Goal: Find specific page/section: Find specific page/section

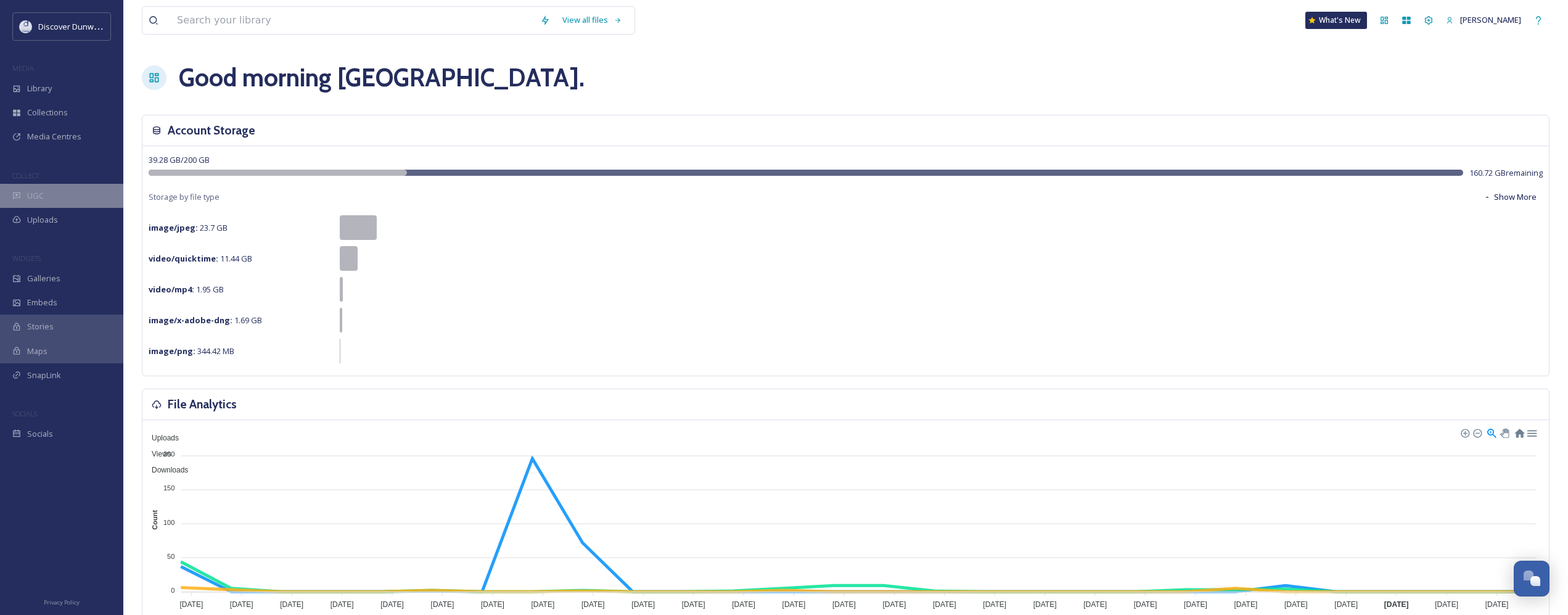
click at [65, 192] on div "UGC" at bounding box center [62, 196] width 123 height 24
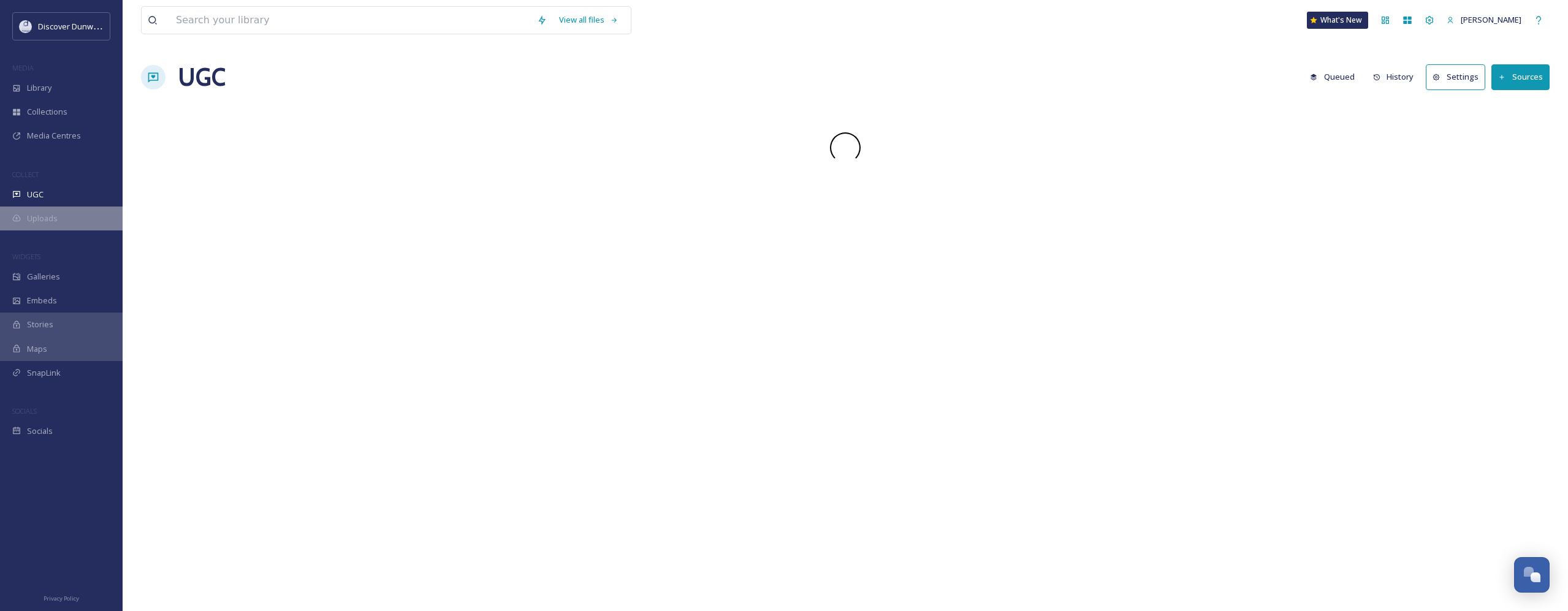
click at [57, 216] on span "Uploads" at bounding box center [43, 218] width 31 height 12
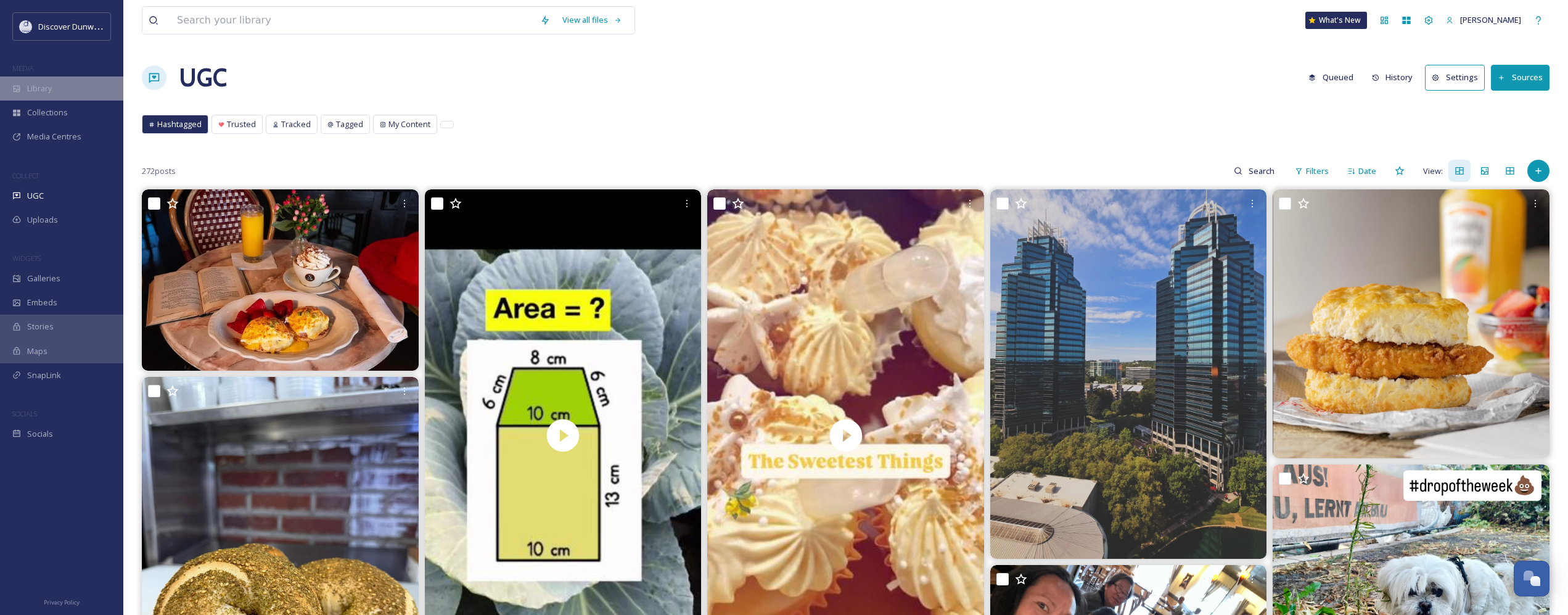
click at [53, 82] on div "Library" at bounding box center [62, 88] width 123 height 24
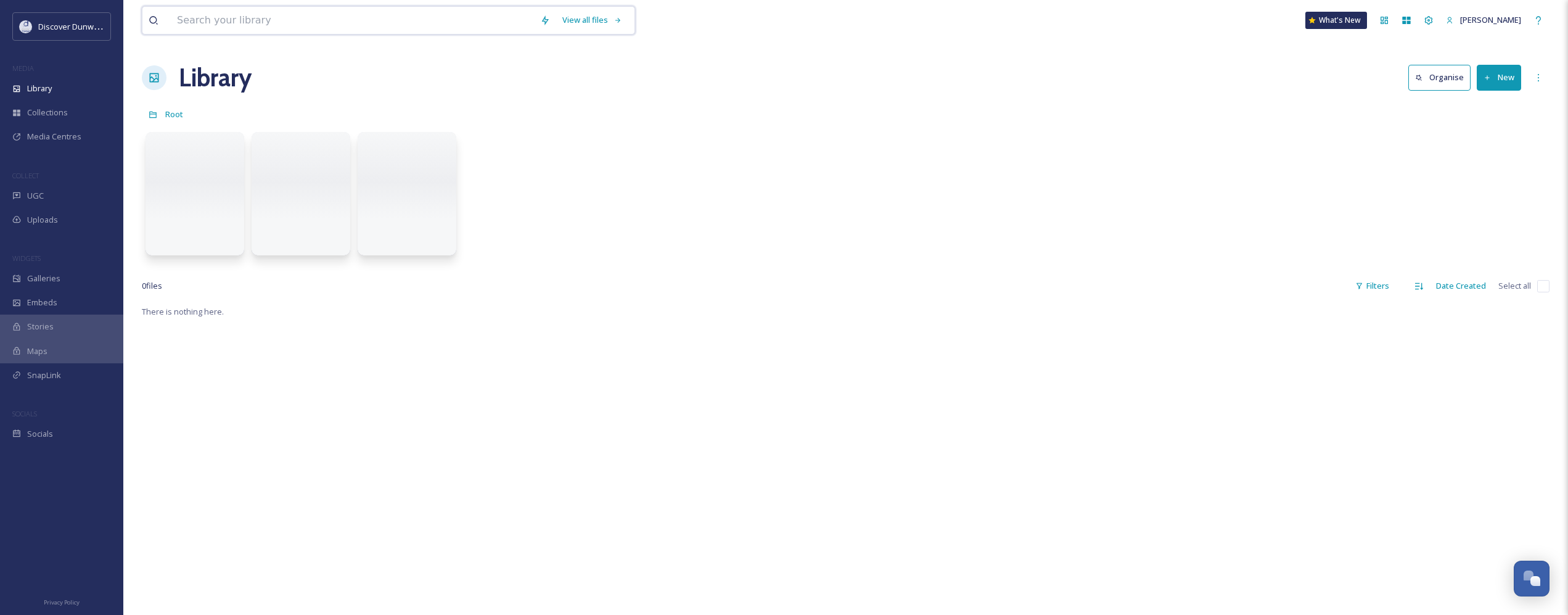
click at [238, 26] on input at bounding box center [352, 20] width 363 height 27
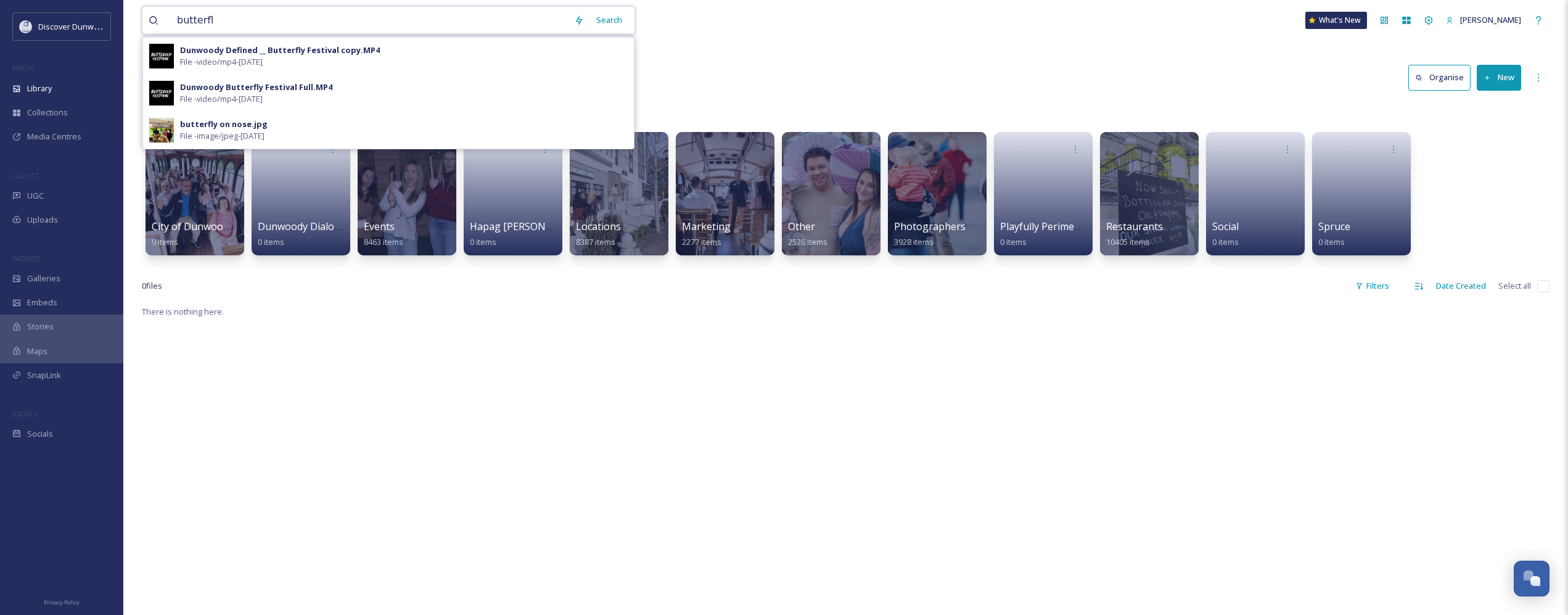
type input "butterfly"
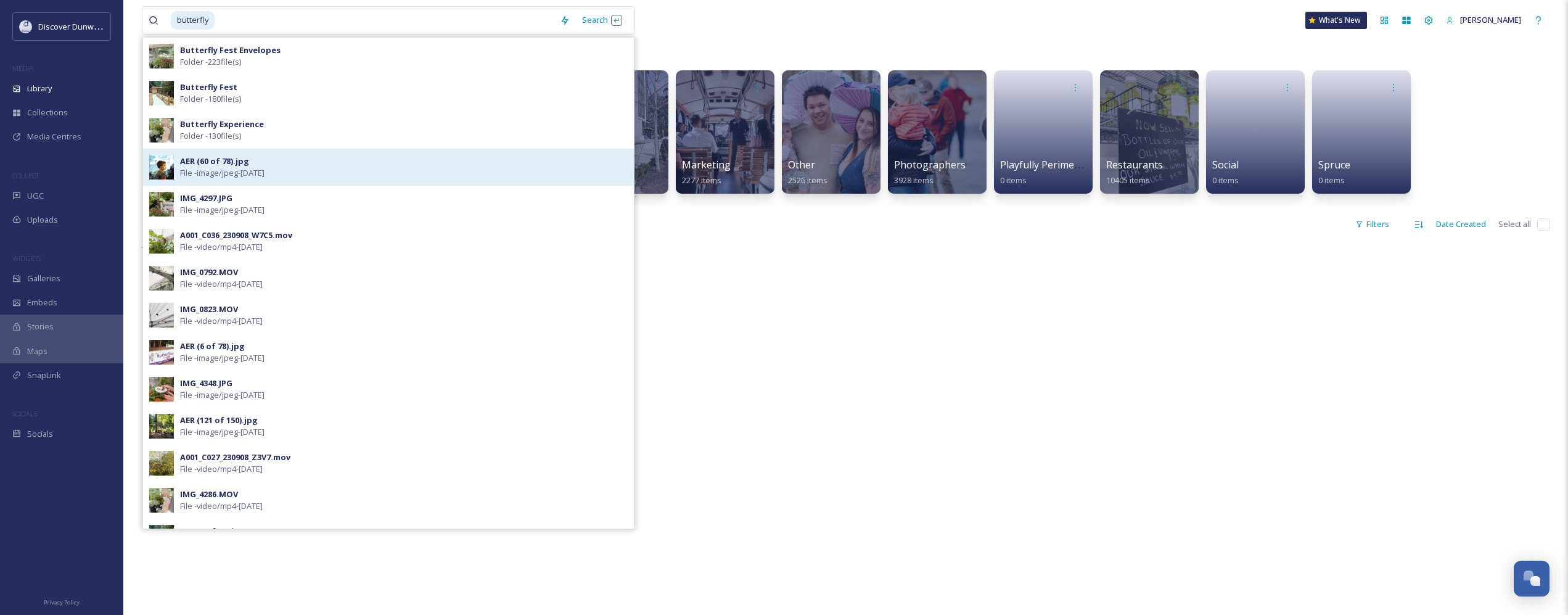
click at [192, 170] on span "File - image/jpeg - [DATE]" at bounding box center [222, 173] width 84 height 12
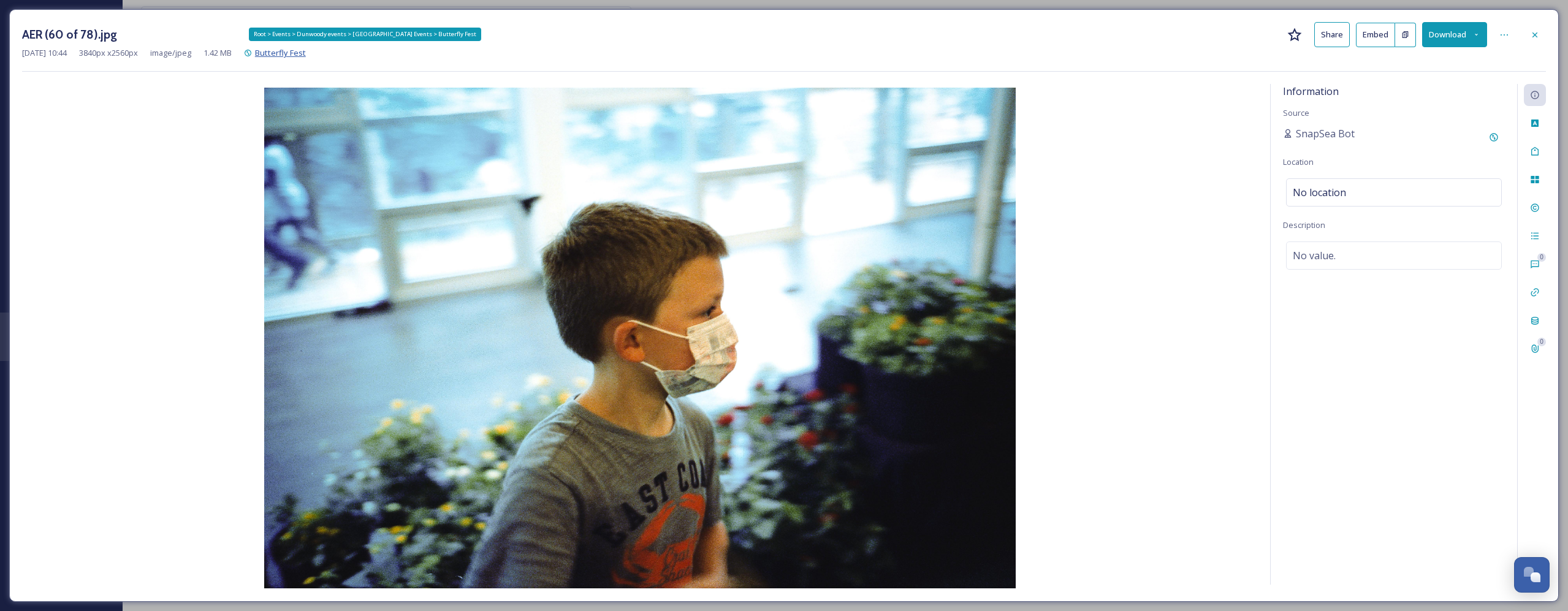
click at [306, 50] on span "Butterfly Fest" at bounding box center [280, 53] width 51 height 11
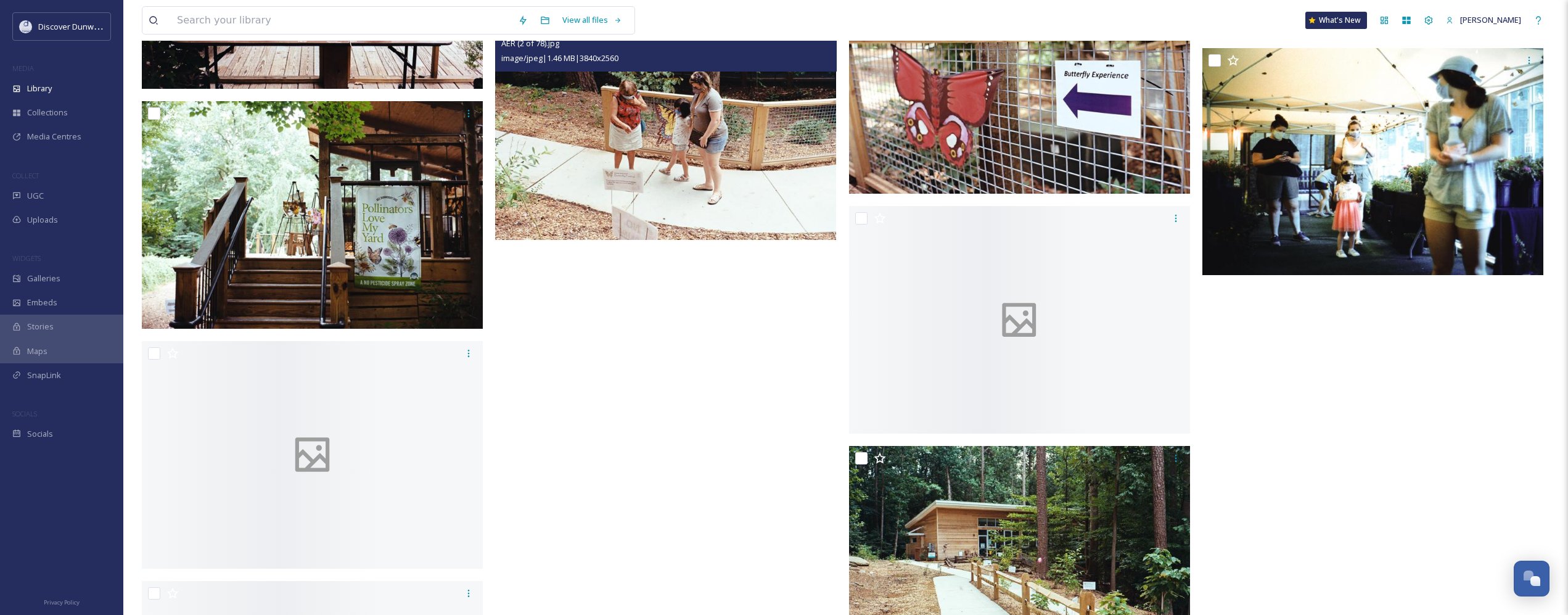
scroll to position [4978, 0]
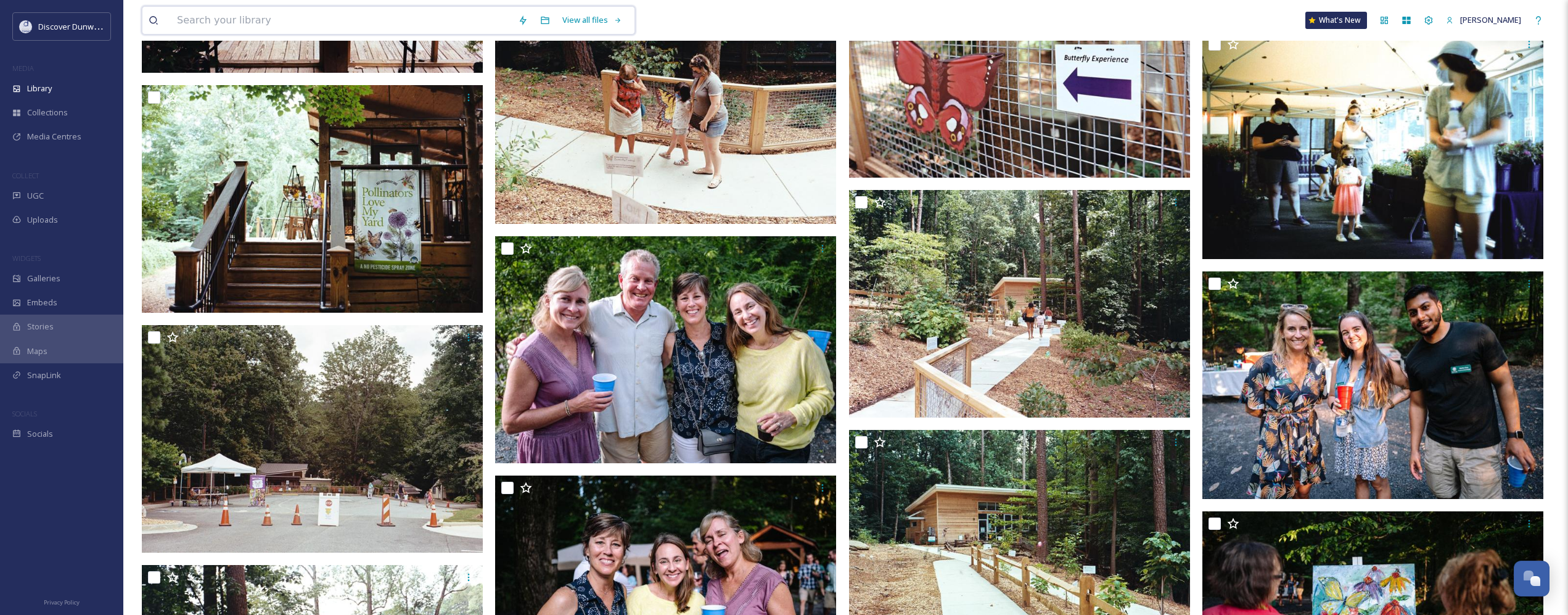
click at [265, 16] on input at bounding box center [341, 20] width 341 height 27
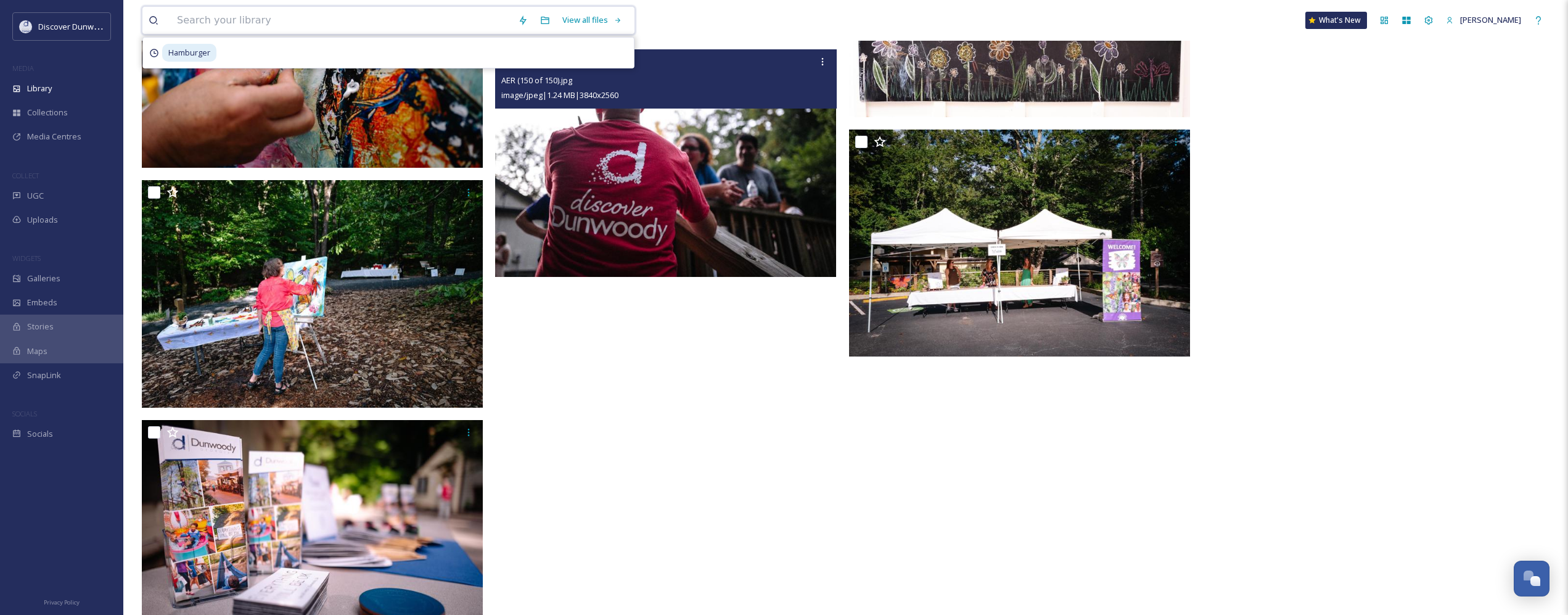
scroll to position [11944, 0]
